Goal: Use online tool/utility: Utilize a website feature to perform a specific function

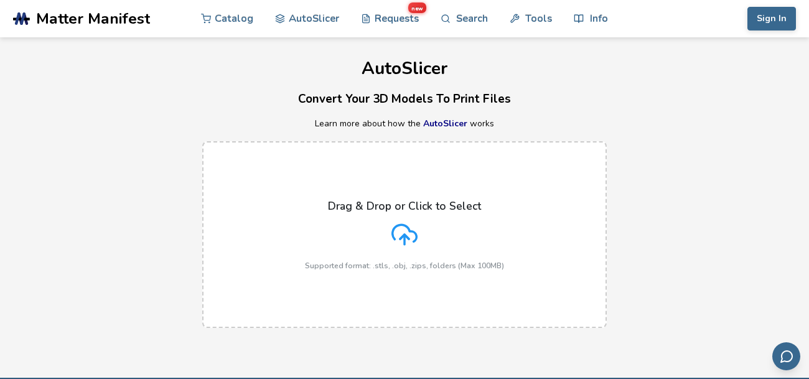
click at [406, 236] on polyline at bounding box center [404, 237] width 9 height 4
click at [0, 0] on input "Drag & Drop or Click to Select Supported format: .stls, .obj, .zips, folders (M…" at bounding box center [0, 0] width 0 height 0
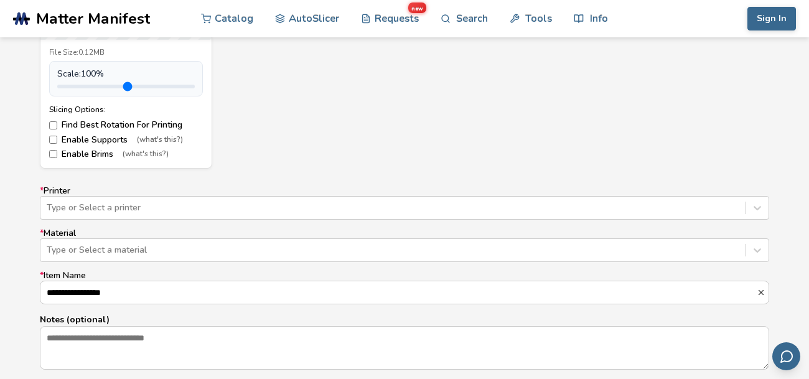
scroll to position [704, 0]
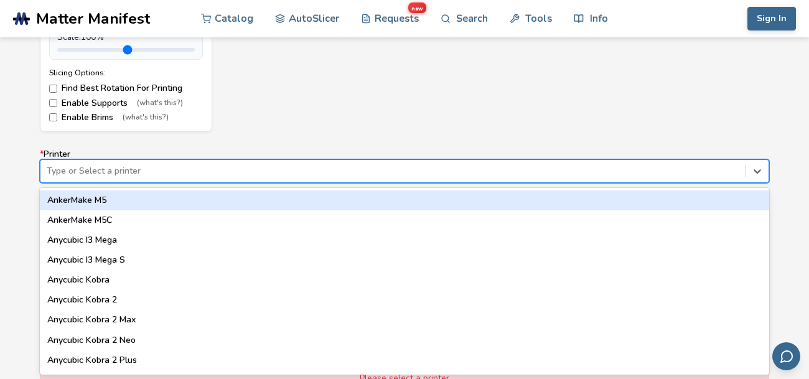
click at [222, 270] on div "Anycubic Kobra" at bounding box center [404, 280] width 729 height 20
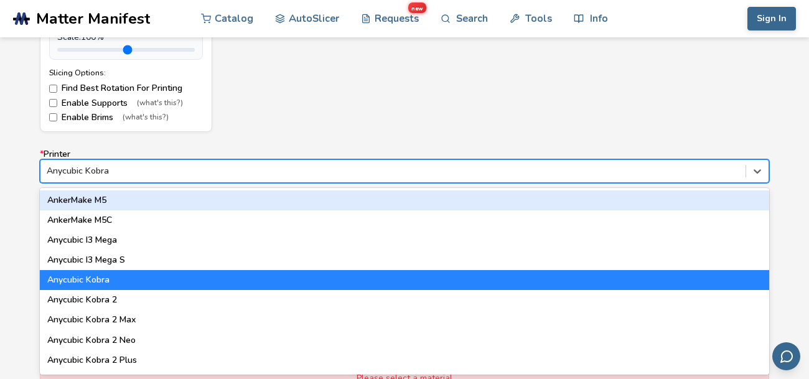
click at [128, 259] on div "Anycubic I3 Mega S" at bounding box center [404, 260] width 729 height 20
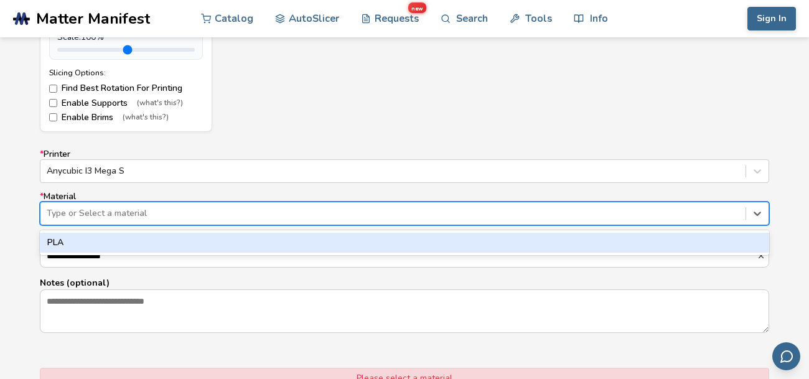
click at [222, 241] on div "PLA" at bounding box center [404, 243] width 729 height 20
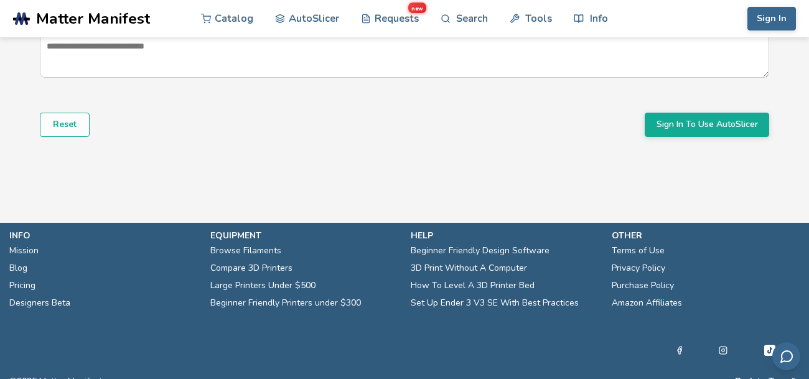
scroll to position [971, 0]
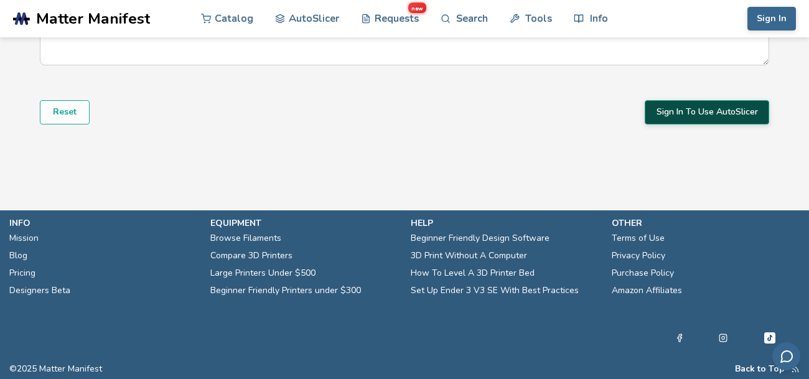
click at [728, 111] on button "Sign In To Use AutoSlicer" at bounding box center [707, 112] width 124 height 24
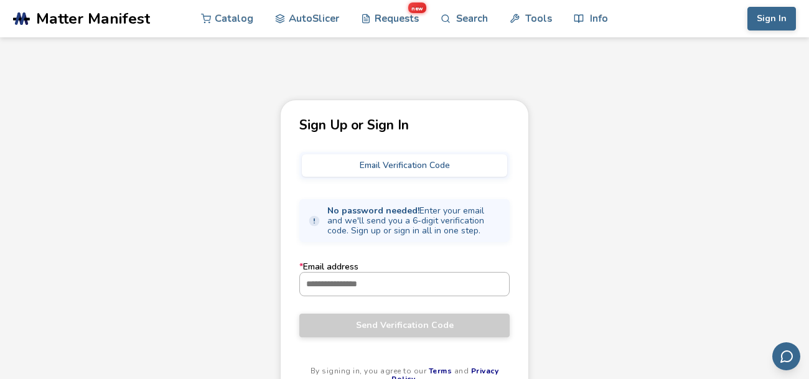
click at [432, 282] on input "* Email address" at bounding box center [404, 284] width 209 height 22
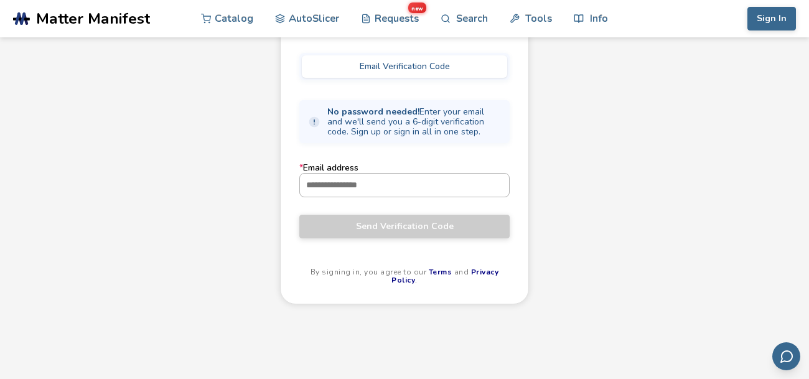
scroll to position [103, 0]
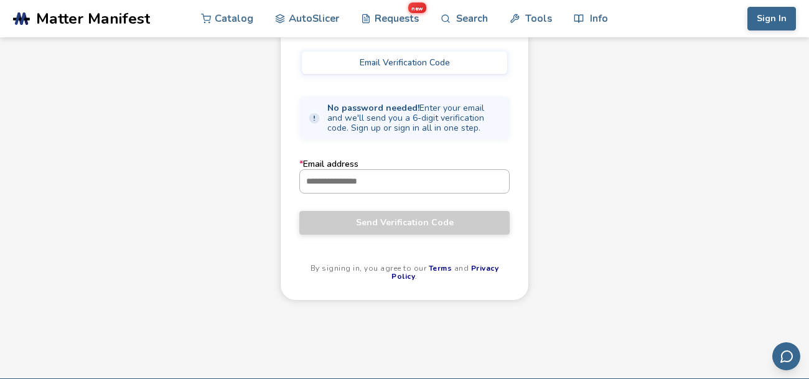
click at [370, 179] on input "* Email address" at bounding box center [404, 181] width 209 height 22
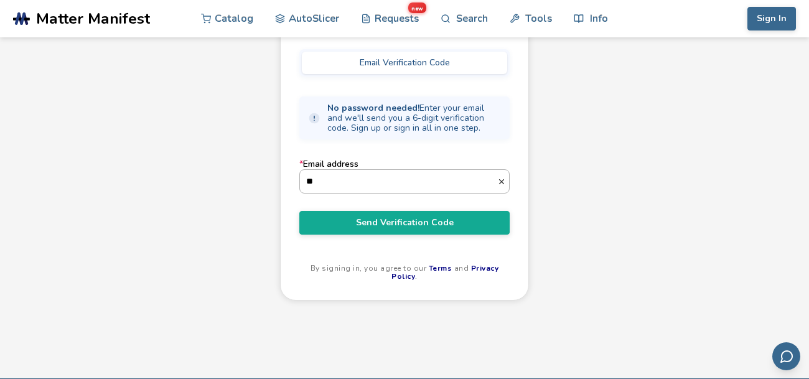
type input "**********"
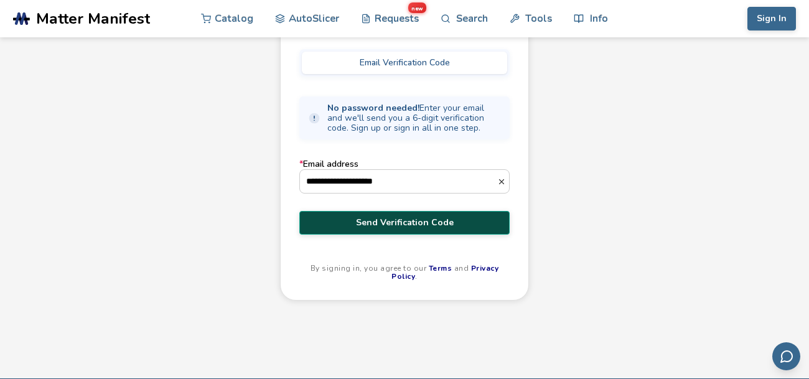
click at [475, 226] on span "Send Verification Code" at bounding box center [405, 223] width 192 height 10
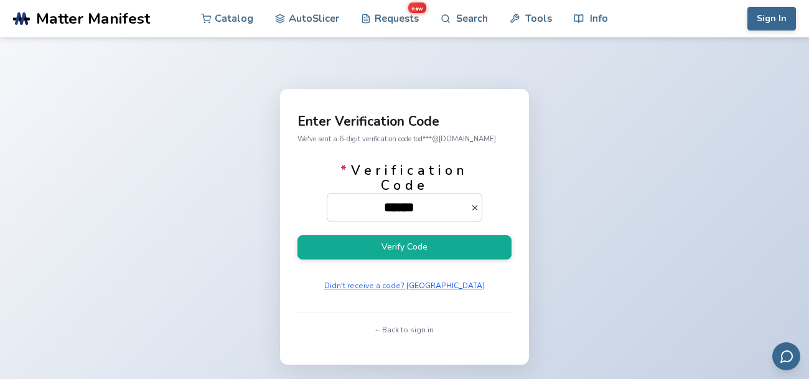
type input "******"
click at [297, 235] on button "Verify Code" at bounding box center [404, 247] width 214 height 24
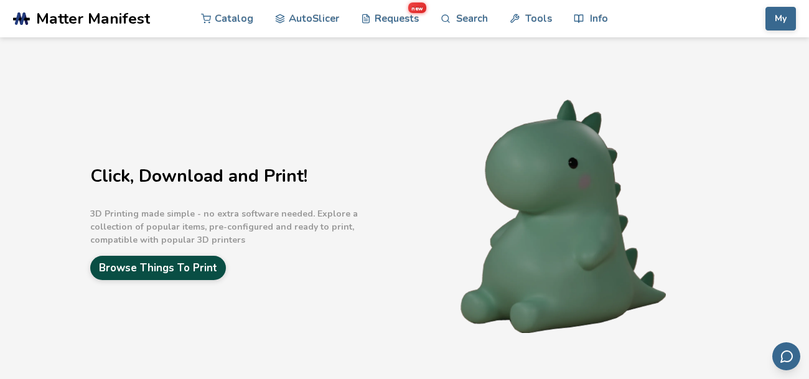
click at [196, 261] on link "Browse Things To Print" at bounding box center [158, 268] width 136 height 24
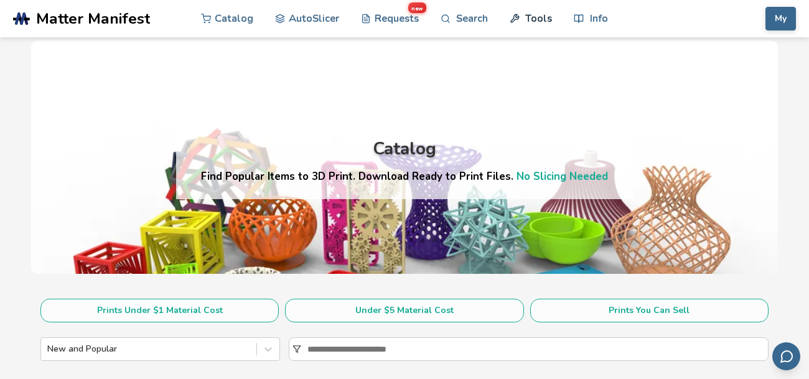
click at [531, 16] on link "Tools" at bounding box center [531, 18] width 42 height 37
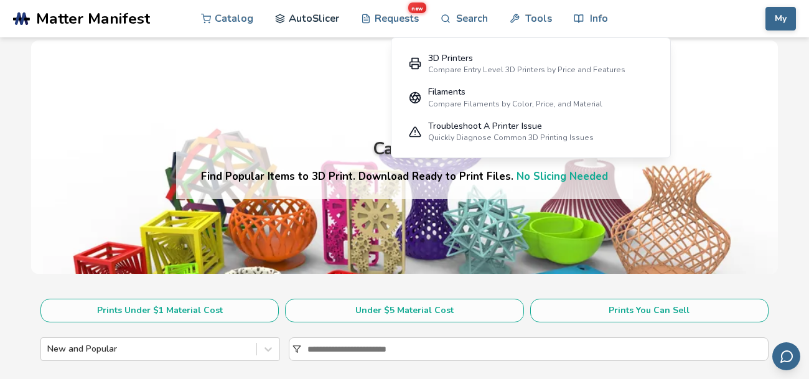
click at [304, 24] on link "AutoSlicer" at bounding box center [307, 18] width 64 height 37
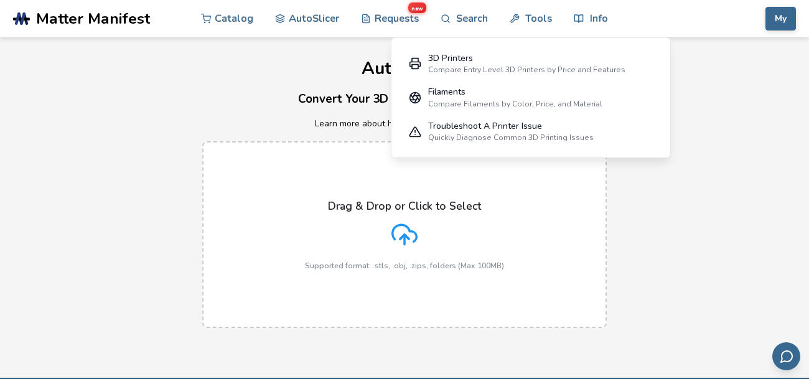
click at [417, 226] on icon at bounding box center [404, 235] width 26 height 26
click at [0, 0] on input "Drag & Drop or Click to Select Supported format: .stls, .obj, .zips, folders (M…" at bounding box center [0, 0] width 0 height 0
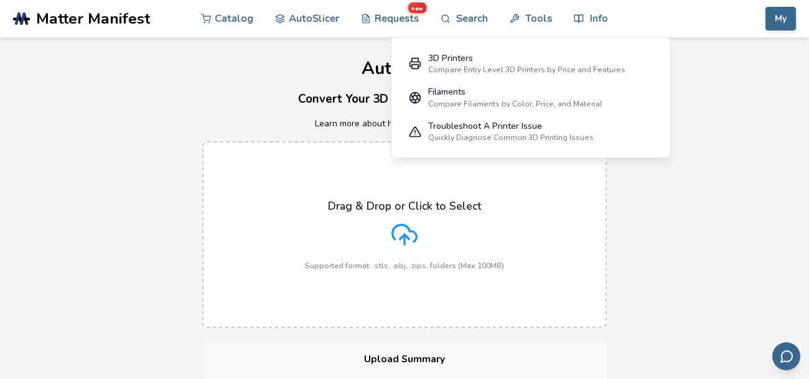
scroll to position [380, 0]
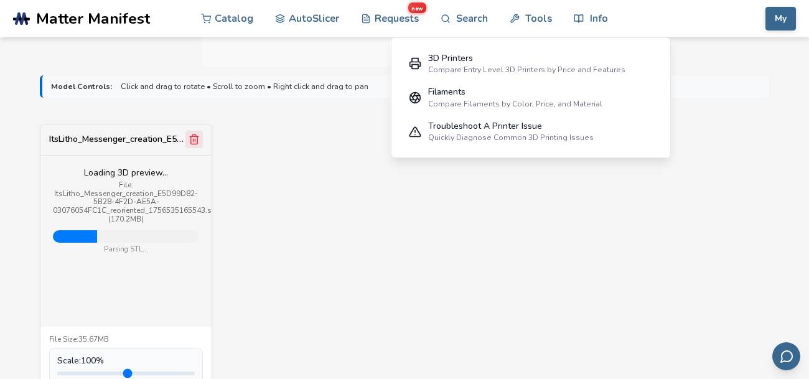
click at [193, 136] on icon "Remove model" at bounding box center [194, 139] width 11 height 11
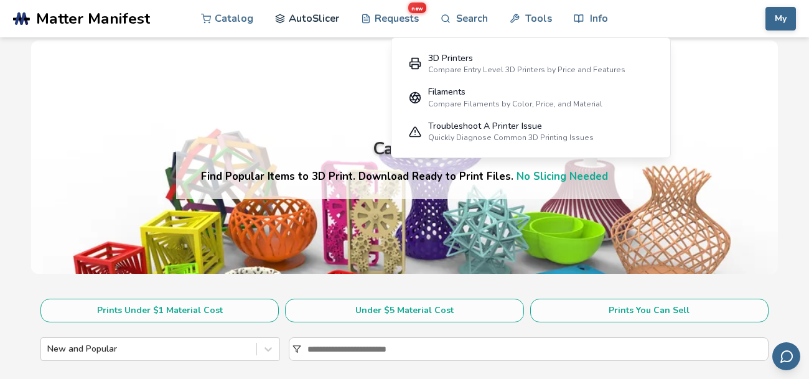
click at [314, 22] on link "AutoSlicer" at bounding box center [307, 18] width 64 height 37
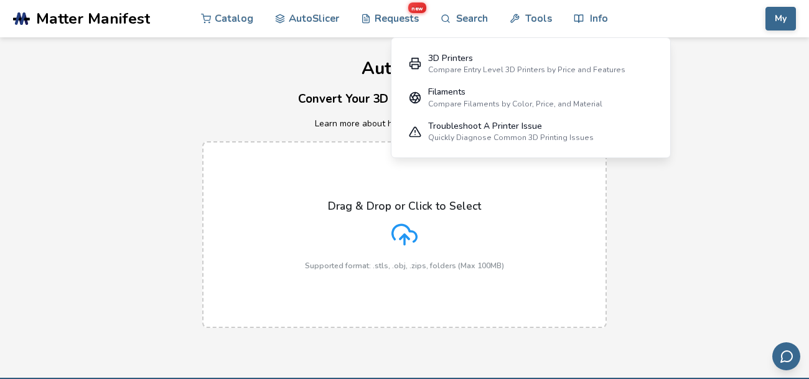
click at [401, 234] on icon at bounding box center [404, 235] width 26 height 26
click at [0, 0] on input "Drag & Drop or Click to Select Supported format: .stls, .obj, .zips, folders (M…" at bounding box center [0, 0] width 0 height 0
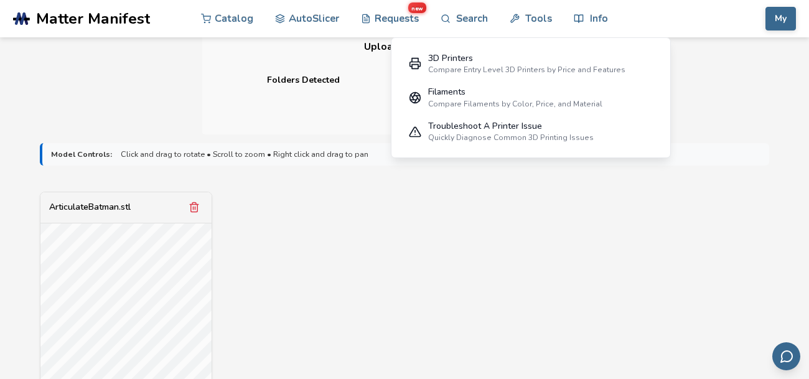
scroll to position [312, 0]
click at [197, 208] on icon "Remove model" at bounding box center [194, 207] width 7 height 9
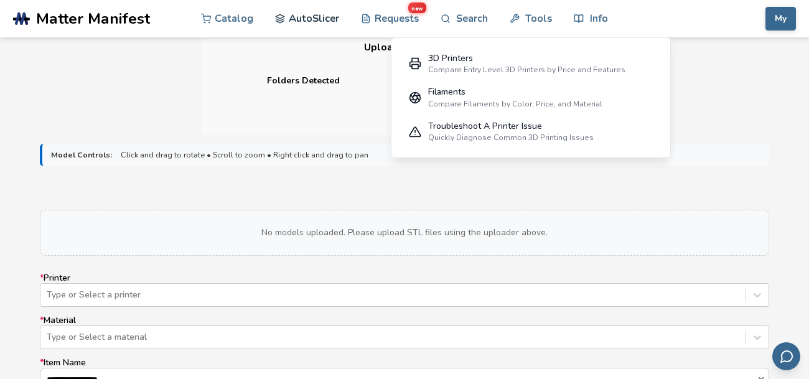
click at [308, 16] on link "AutoSlicer" at bounding box center [307, 18] width 64 height 37
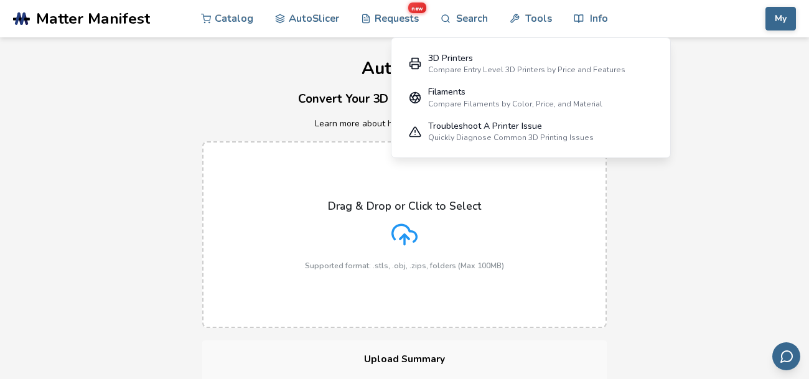
click at [430, 246] on div "Drag & Drop or Click to Select Supported format: .stls, .obj, .zips, folders (M…" at bounding box center [404, 235] width 199 height 70
click at [0, 0] on input "Drag & Drop or Click to Select Supported format: .stls, .obj, .zips, folders (M…" at bounding box center [0, 0] width 0 height 0
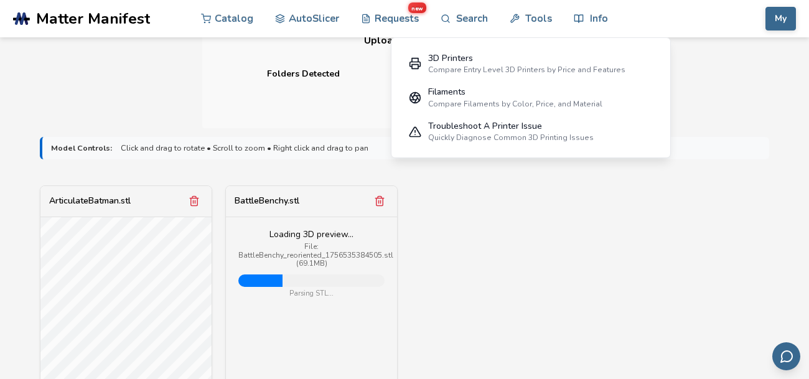
scroll to position [320, 0]
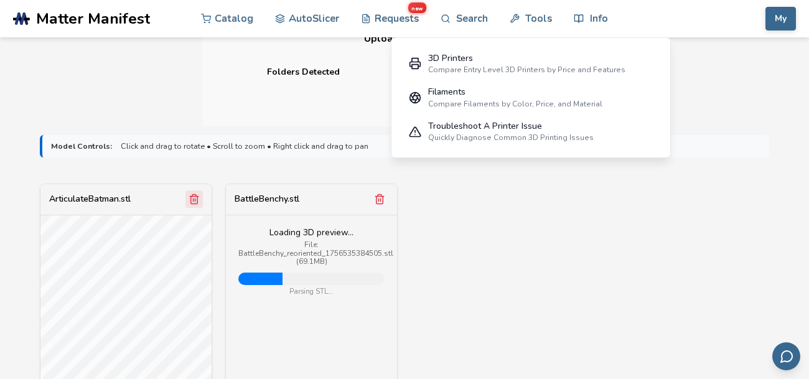
click at [194, 197] on polyline "Remove model" at bounding box center [194, 197] width 9 height 0
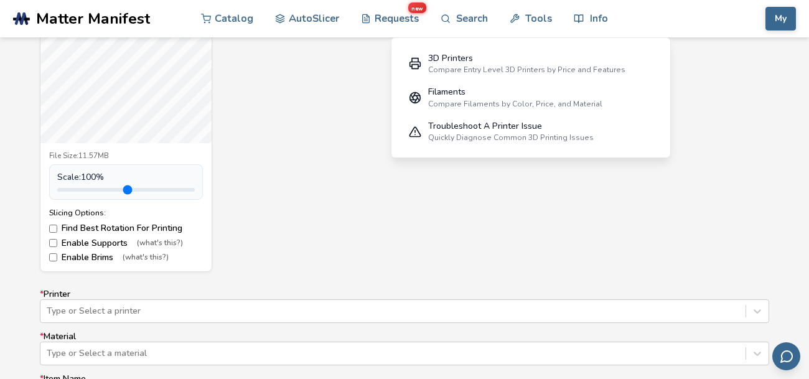
scroll to position [704, 0]
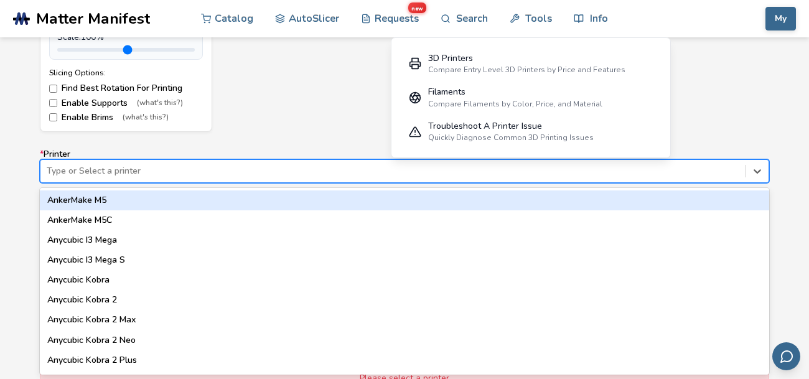
click at [117, 257] on div "Anycubic I3 Mega S" at bounding box center [404, 260] width 729 height 20
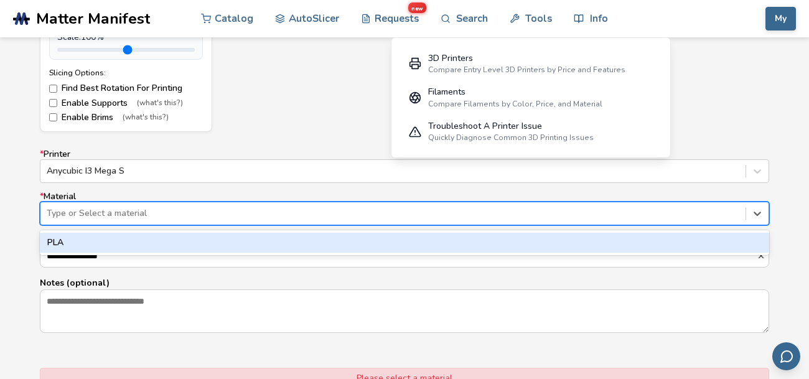
click at [312, 243] on div "PLA" at bounding box center [404, 243] width 729 height 20
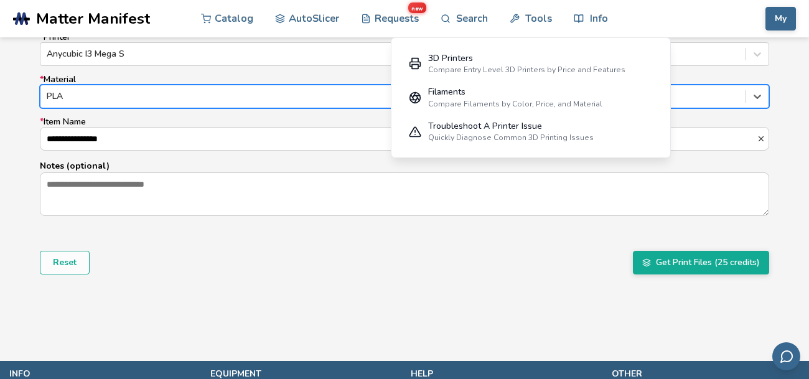
scroll to position [824, 0]
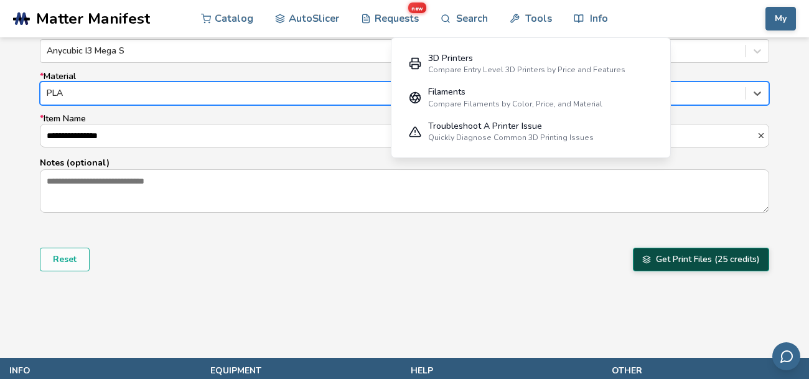
click at [742, 258] on button "Get Print Files (25 credits)" at bounding box center [701, 260] width 136 height 24
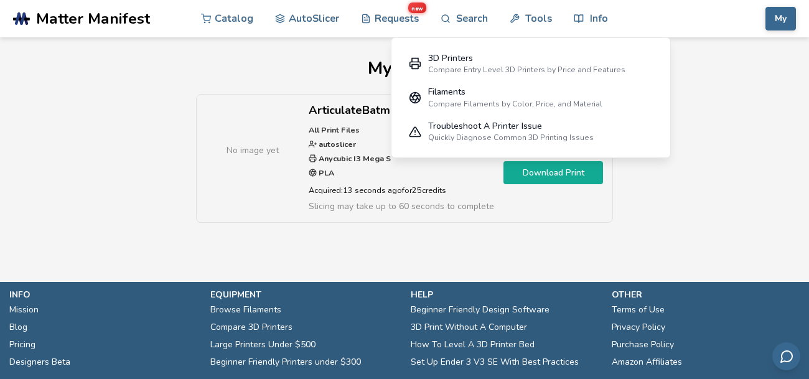
click at [564, 174] on link "Download Print" at bounding box center [553, 172] width 100 height 23
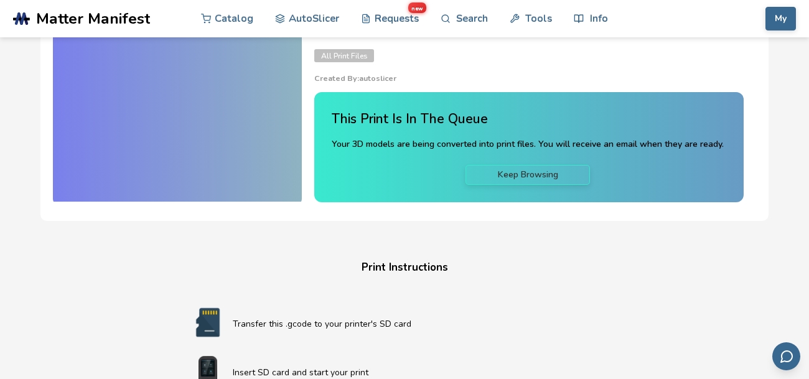
scroll to position [87, 0]
click at [783, 12] on button "My" at bounding box center [780, 19] width 30 height 24
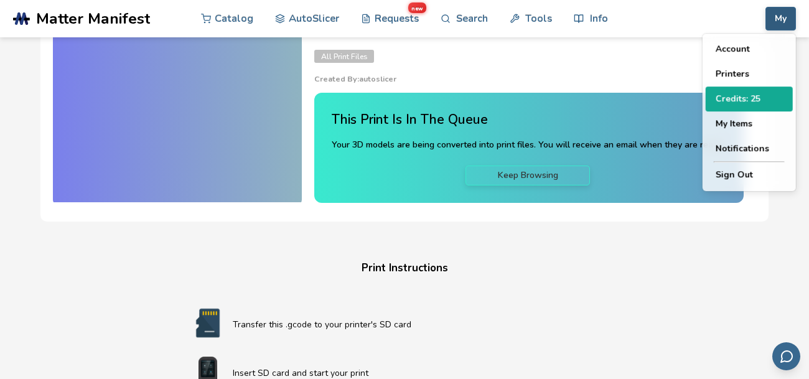
click at [735, 95] on button "Credits: 25" at bounding box center [749, 98] width 87 height 25
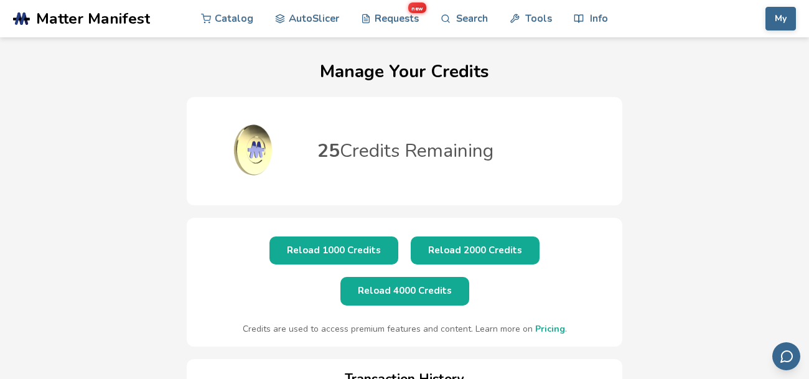
click at [469, 277] on button "Reload 4000 Credits" at bounding box center [404, 291] width 129 height 28
